Goal: Task Accomplishment & Management: Manage account settings

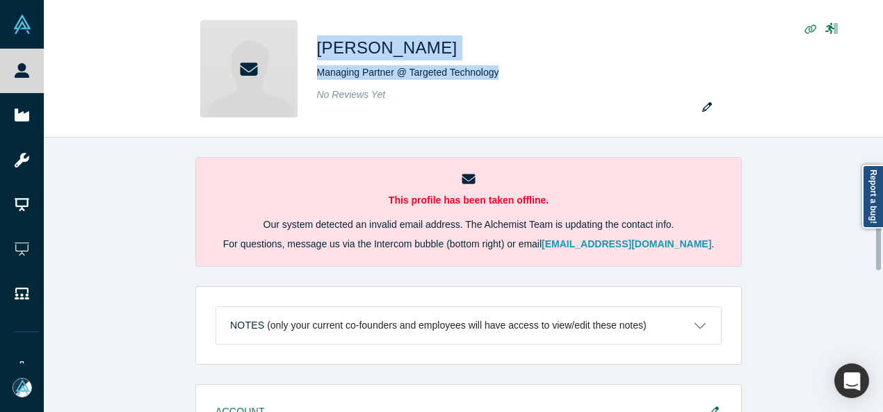
scroll to position [262, 0]
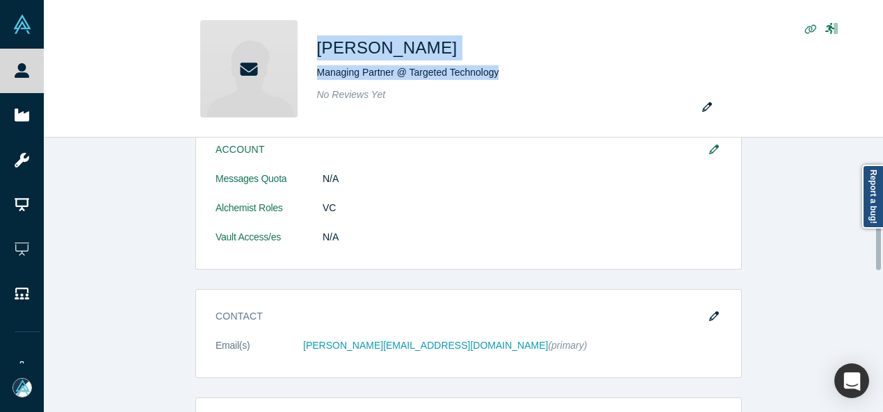
click at [879, 236] on div at bounding box center [879, 275] width 4 height 272
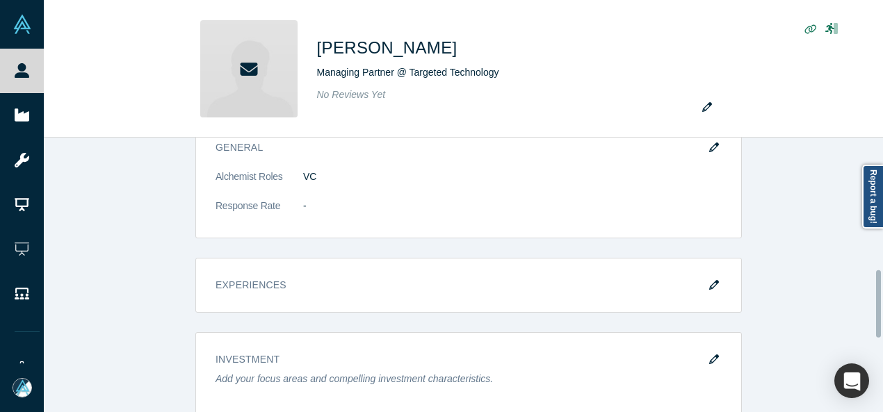
scroll to position [556, 0]
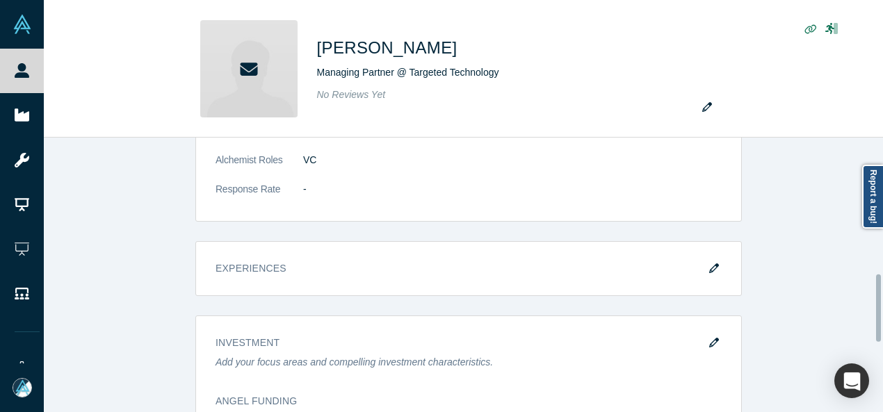
drag, startPoint x: 880, startPoint y: 236, endPoint x: 880, endPoint y: 308, distance: 71.6
click at [879, 308] on div at bounding box center [878, 308] width 5 height 67
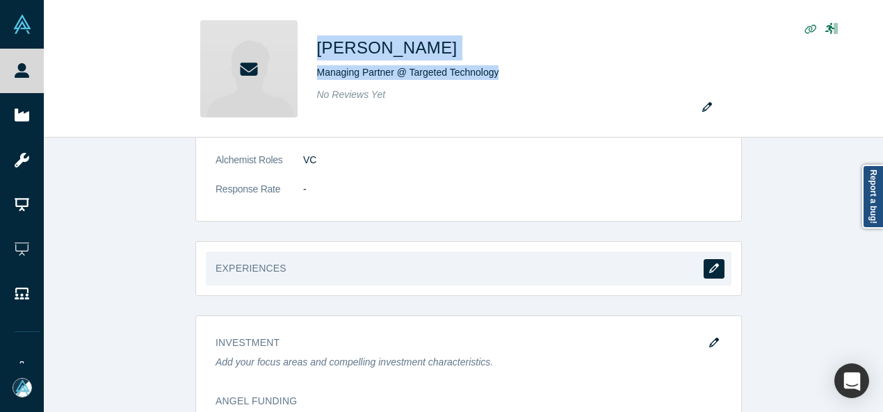
click at [710, 263] on icon "button" at bounding box center [714, 268] width 10 height 10
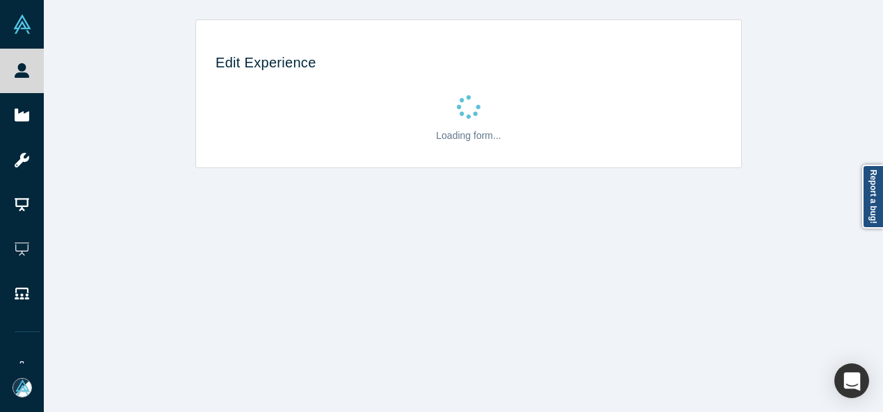
scroll to position [0, 0]
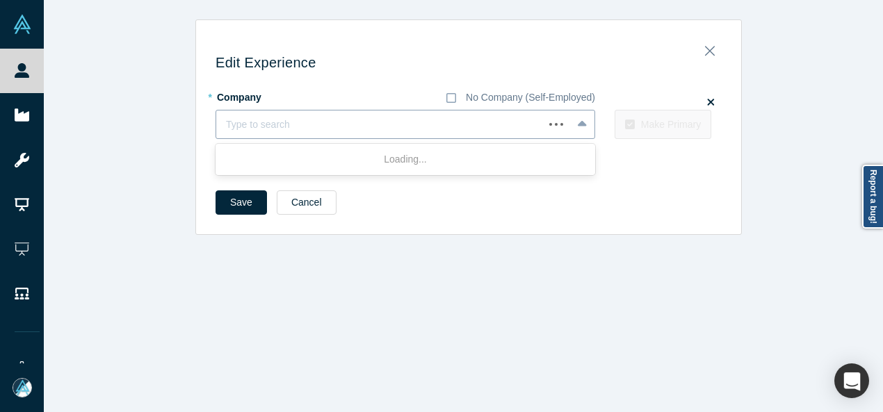
click at [433, 130] on div at bounding box center [380, 124] width 308 height 17
paste input "Managing Partner Managing Partner Targeted Technologies Fund II"
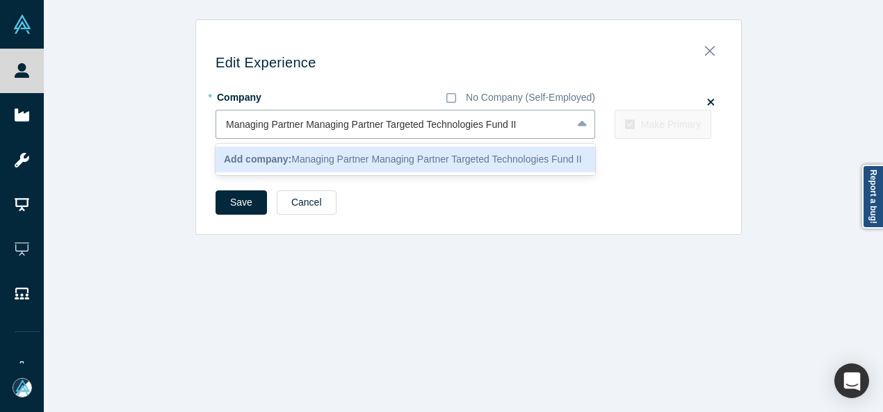
drag, startPoint x: 381, startPoint y: 126, endPoint x: 187, endPoint y: 141, distance: 194.5
click at [187, 141] on div "Edit Experience * Company No Company (Self-Employed) 1 result available for sea…" at bounding box center [468, 126] width 849 height 215
type input "Targeted Technologies Fund II"
click at [238, 163] on b "Add company:" at bounding box center [257, 159] width 67 height 11
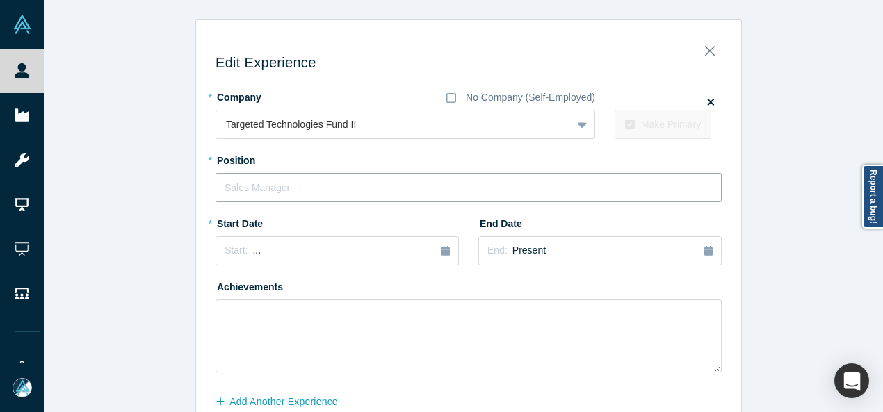
click at [243, 187] on input "text" at bounding box center [468, 187] width 506 height 29
paste input "Managing Partner Managing Partner"
click at [300, 189] on input "Managing Partner Managing Partner" at bounding box center [468, 187] width 506 height 29
type input "Managing Partner"
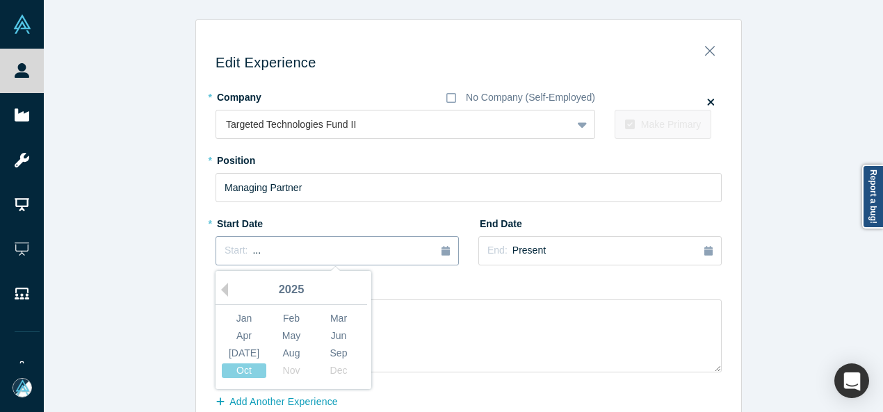
click at [228, 247] on span "Start:" at bounding box center [235, 250] width 23 height 11
click at [218, 291] on button "Previous Year" at bounding box center [221, 290] width 14 height 14
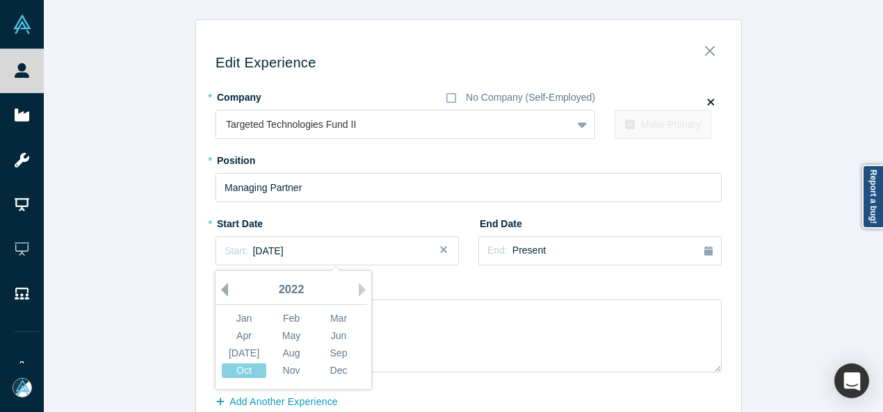
click at [218, 291] on button "Previous Year" at bounding box center [221, 290] width 14 height 14
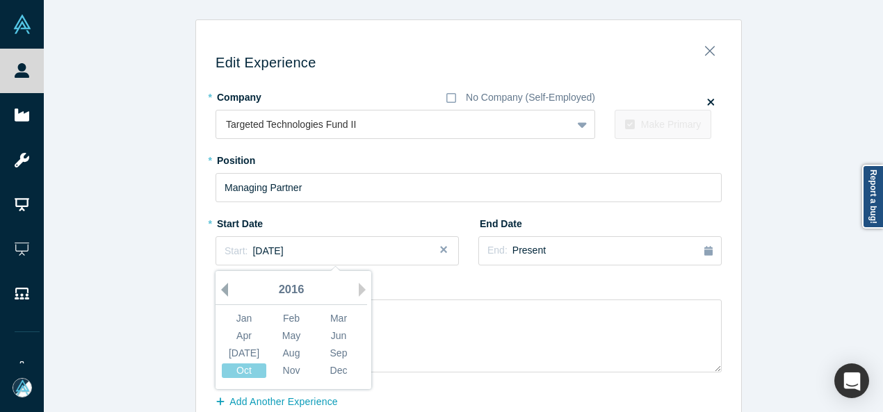
click at [218, 291] on button "Previous Year" at bounding box center [221, 290] width 14 height 14
click at [245, 312] on div "Jan" at bounding box center [244, 318] width 44 height 15
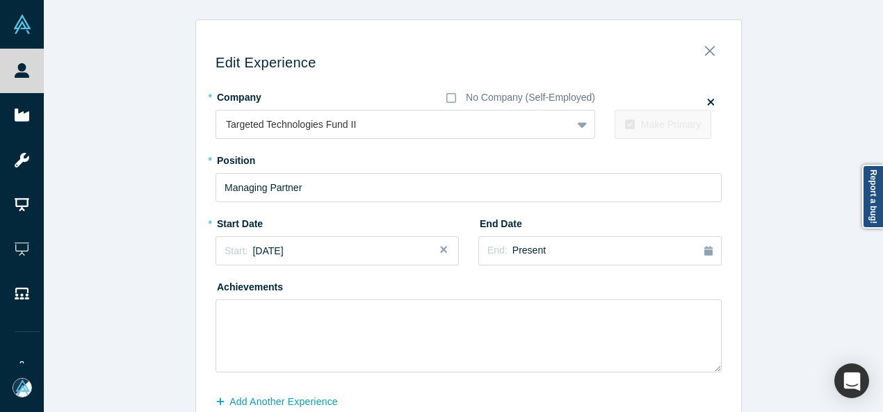
scroll to position [74, 0]
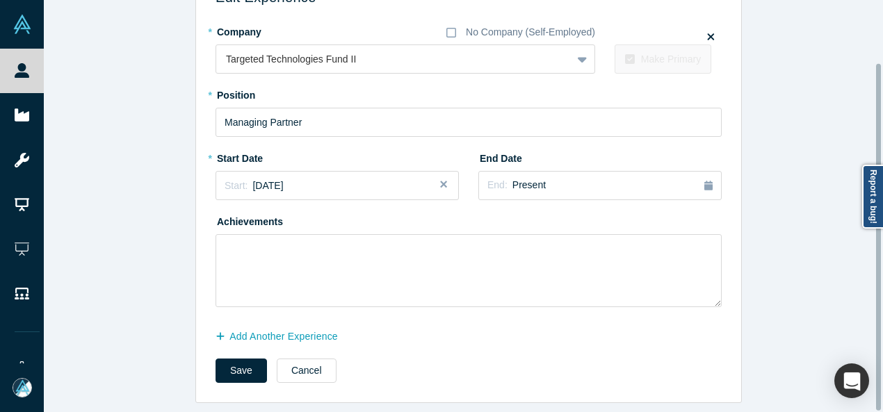
click at [879, 400] on div at bounding box center [879, 205] width 4 height 409
click at [232, 359] on button "Save" at bounding box center [240, 371] width 51 height 24
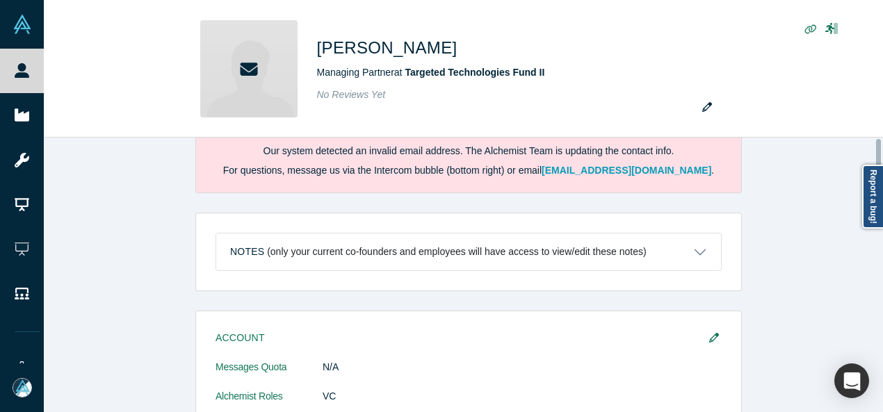
scroll to position [0, 0]
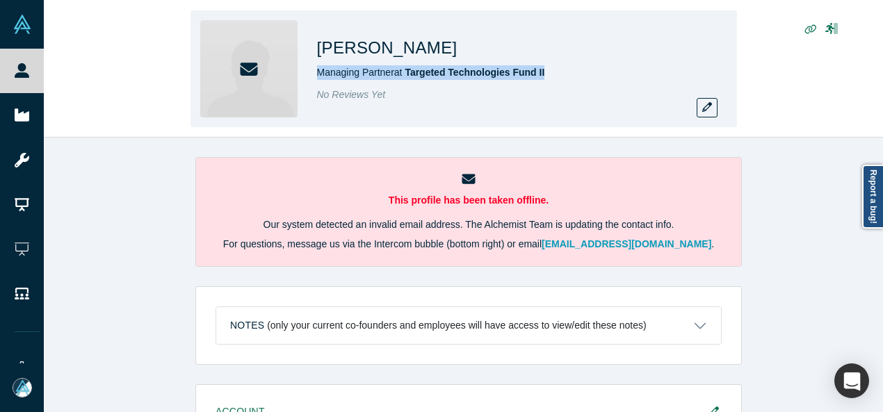
drag, startPoint x: 314, startPoint y: 76, endPoint x: 556, endPoint y: 74, distance: 241.8
click at [556, 74] on div "[PERSON_NAME] Managing Partner at Targeted Technologies Fund II No Reviews Yet" at bounding box center [463, 68] width 546 height 117
copy span "Managing Partner at Targeted Technologies Fund II"
click at [709, 110] on icon "button" at bounding box center [707, 107] width 10 height 10
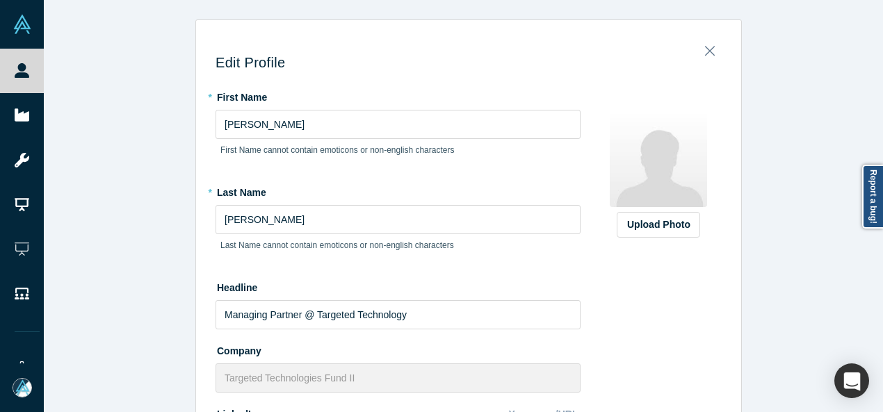
scroll to position [411, 0]
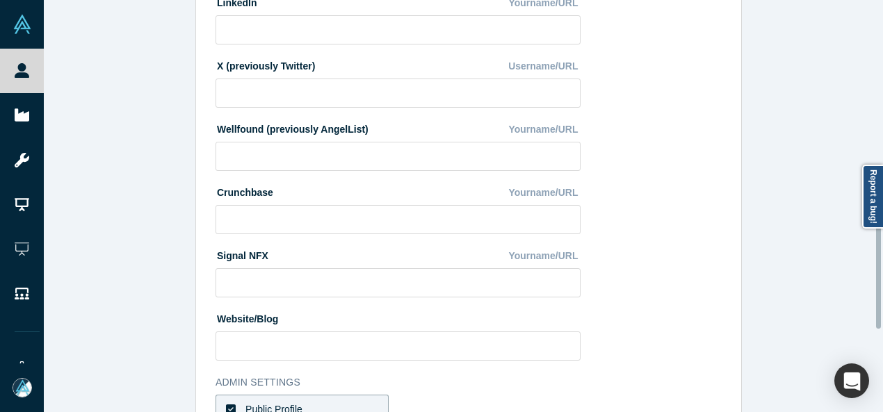
click at [879, 247] on div at bounding box center [879, 205] width 4 height 409
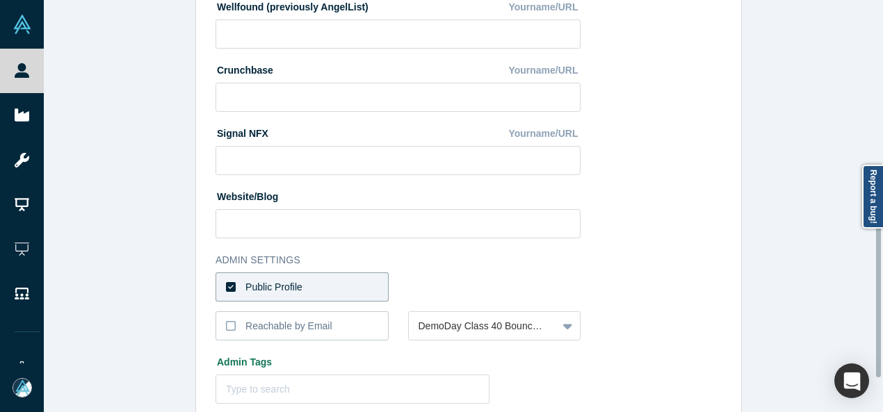
scroll to position [541, 0]
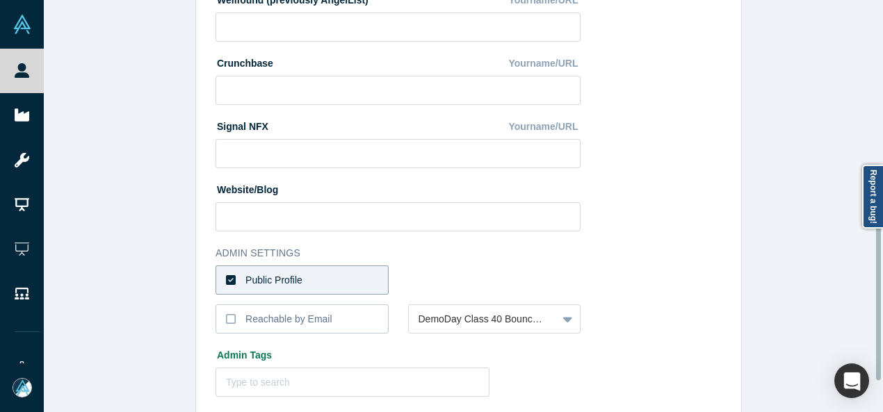
drag, startPoint x: 879, startPoint y: 247, endPoint x: 878, endPoint y: 298, distance: 51.4
click at [878, 298] on div at bounding box center [878, 298] width 5 height 164
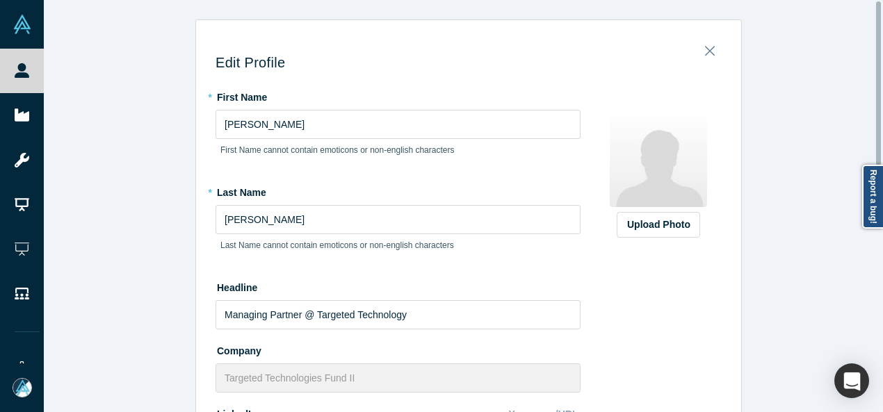
click at [879, 29] on div at bounding box center [879, 205] width 4 height 409
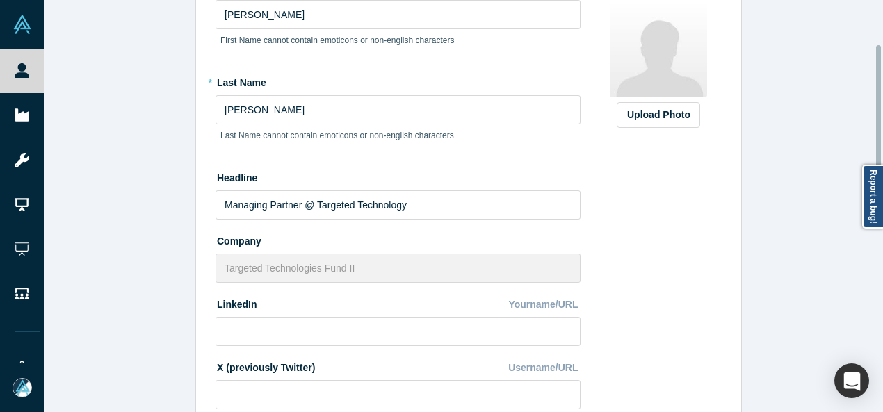
scroll to position [112, 0]
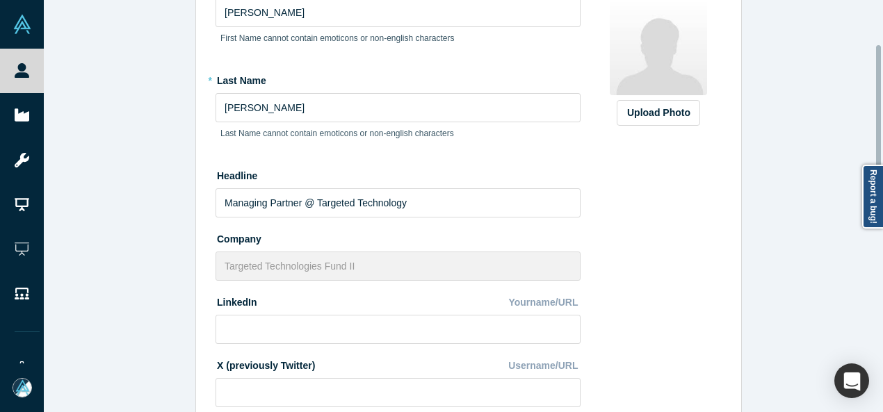
drag, startPoint x: 876, startPoint y: 86, endPoint x: 870, endPoint y: 131, distance: 44.8
click at [870, 131] on div "Edit Profile * First Name [PERSON_NAME] First Name cannot contain emoticons or …" at bounding box center [463, 206] width 839 height 412
click at [514, 329] on input at bounding box center [397, 329] width 365 height 29
paste input "[URL][DOMAIN_NAME][PERSON_NAME]"
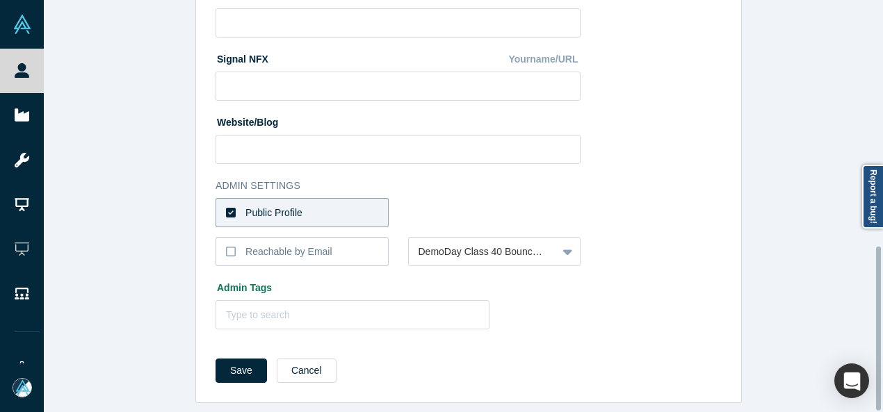
click at [879, 357] on div at bounding box center [879, 205] width 4 height 409
type input "[URL][DOMAIN_NAME][PERSON_NAME]"
click at [231, 361] on button "Save" at bounding box center [240, 371] width 51 height 24
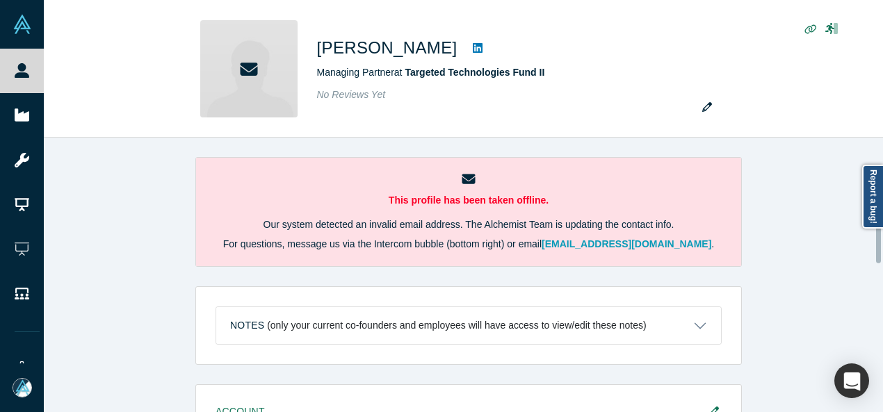
scroll to position [292, 0]
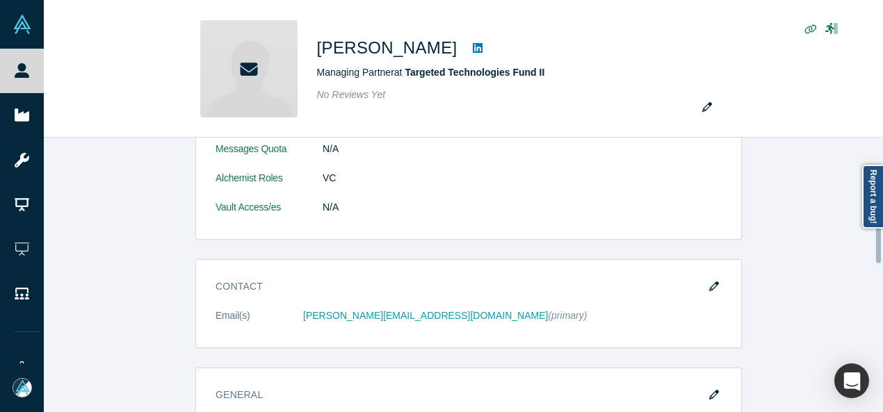
click at [879, 233] on div at bounding box center [879, 275] width 4 height 272
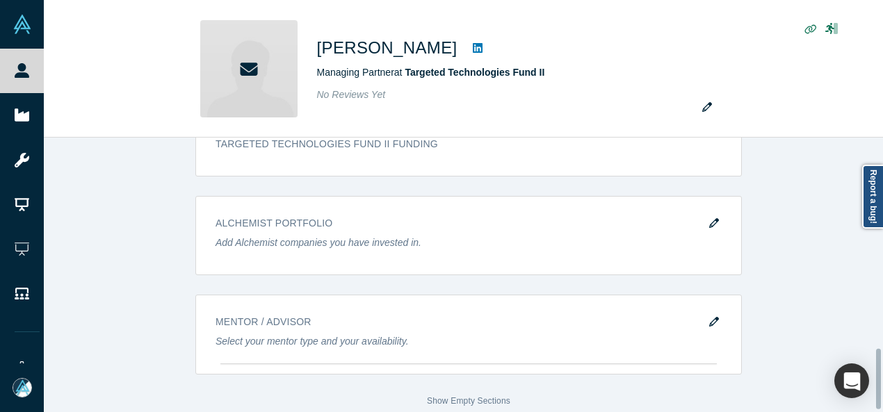
scroll to position [969, 0]
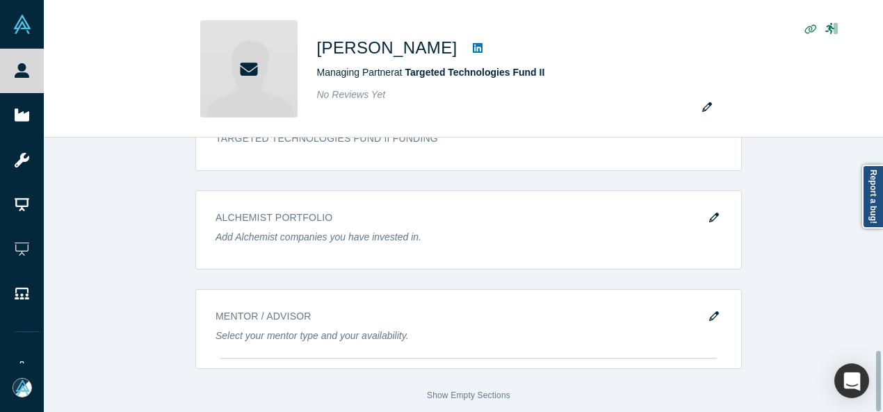
drag, startPoint x: 880, startPoint y: 233, endPoint x: 885, endPoint y: 390, distance: 157.2
click at [879, 390] on html "People Startups Resources Demo Day AX Demo Day Registrants Settings Dashboard E…" at bounding box center [441, 206] width 883 height 412
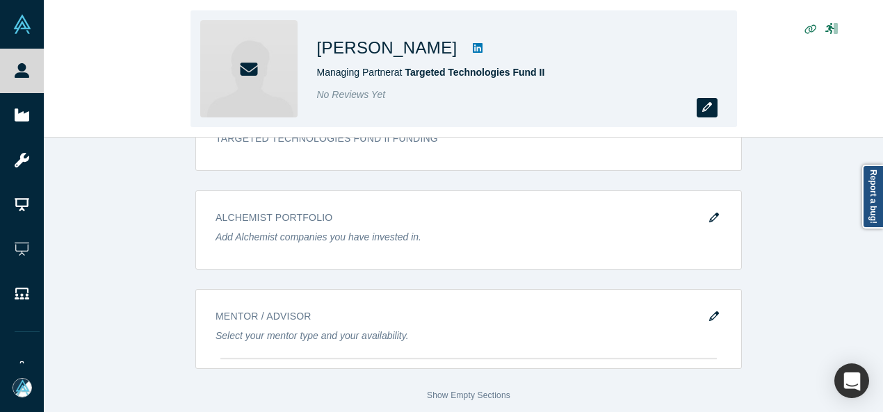
click at [710, 109] on icon "button" at bounding box center [707, 107] width 10 height 10
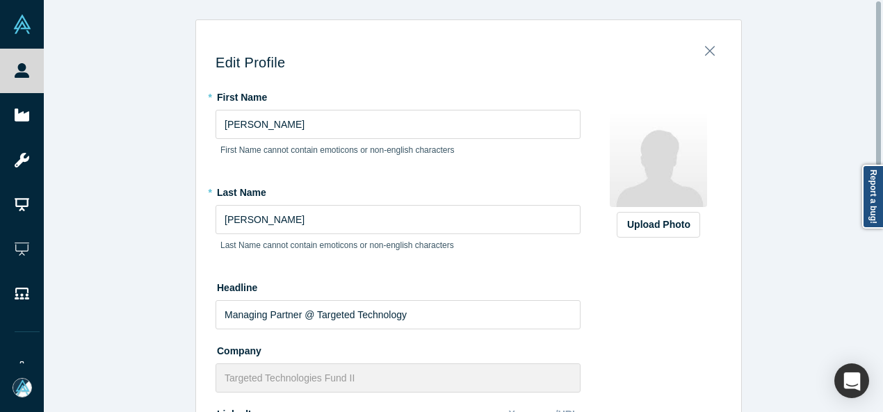
scroll to position [379, 0]
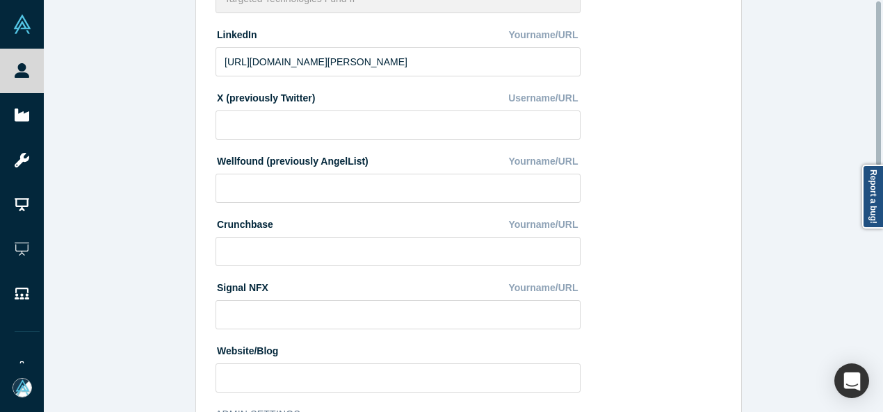
click at [878, 234] on div at bounding box center [879, 205] width 4 height 409
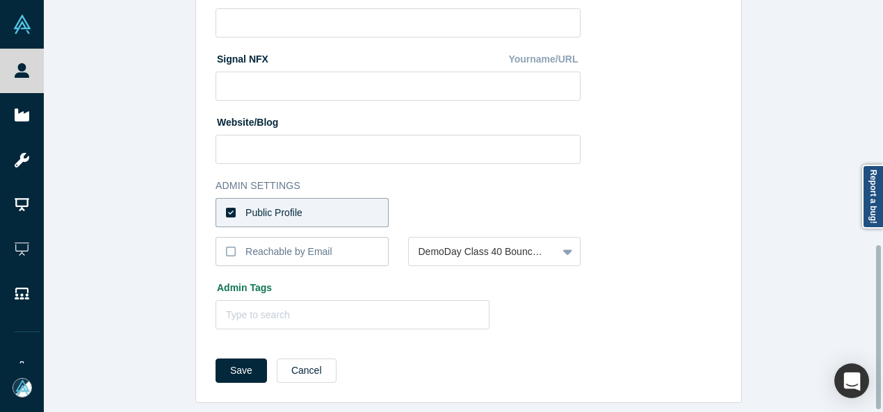
scroll to position [616, 0]
drag, startPoint x: 878, startPoint y: 234, endPoint x: 881, endPoint y: 328, distance: 93.9
click at [879, 328] on div "Edit Profile * First Name [PERSON_NAME] First Name cannot contain emoticons or …" at bounding box center [463, 206] width 839 height 412
